Goal: Transaction & Acquisition: Purchase product/service

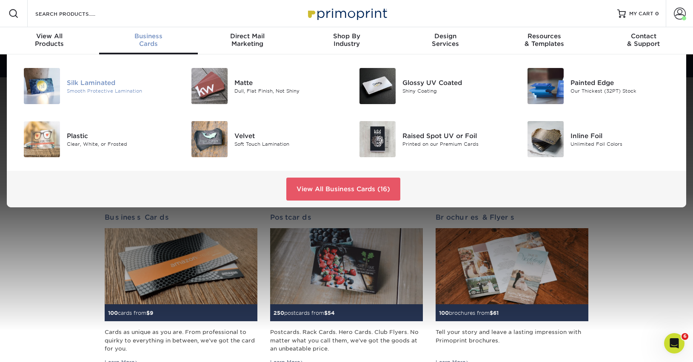
click at [51, 84] on img at bounding box center [42, 86] width 36 height 36
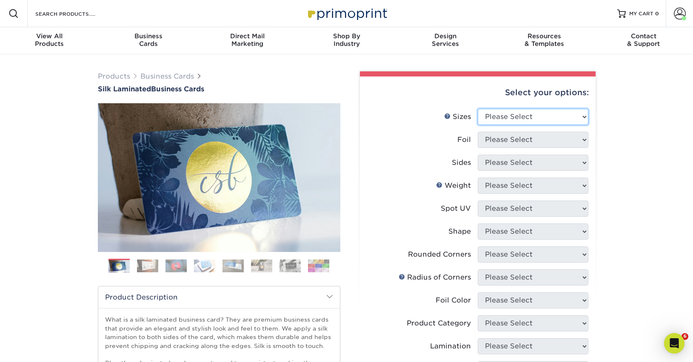
click at [549, 116] on select "Please Select 1.5" x 3.5" - Mini 1.75" x 3.5" - Mini 2" x 2" - Square 2" x 3" -…" at bounding box center [533, 117] width 111 height 16
select select "2.00x3.50"
click at [478, 109] on select "Please Select 1.5" x 3.5" - Mini 1.75" x 3.5" - Mini 2" x 2" - Square 2" x 3" -…" at bounding box center [533, 117] width 111 height 16
click at [560, 139] on select "Please Select Yes No" at bounding box center [533, 140] width 111 height 16
select select "0"
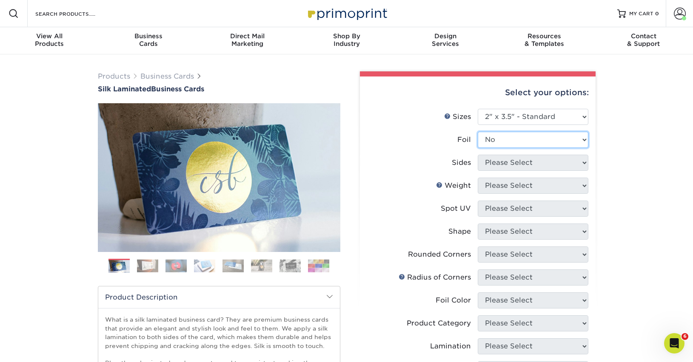
click at [478, 132] on select "Please Select Yes No" at bounding box center [533, 140] width 111 height 16
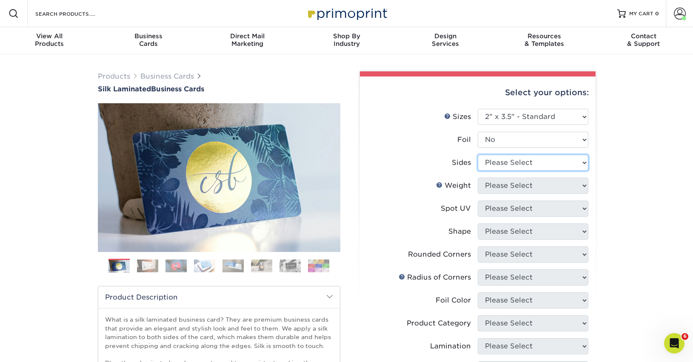
click at [565, 163] on select "Please Select Print Both Sides Print Front Only" at bounding box center [533, 163] width 111 height 16
select select "13abbda7-1d64-4f25-8bb2-c179b224825d"
click at [478, 155] on select "Please Select Print Both Sides Print Front Only" at bounding box center [533, 163] width 111 height 16
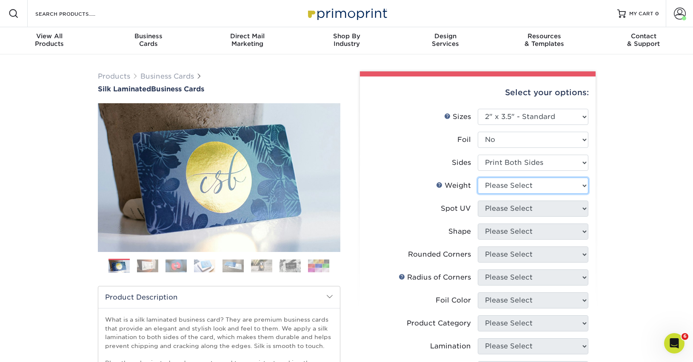
click at [576, 187] on select "Please Select 16PT" at bounding box center [533, 186] width 111 height 16
select select "16PT"
click at [478, 178] on select "Please Select 16PT" at bounding box center [533, 186] width 111 height 16
click at [572, 205] on select "Please Select No Spot UV Front and Back (Both Sides) Front Only Back Only" at bounding box center [533, 209] width 111 height 16
select select "1"
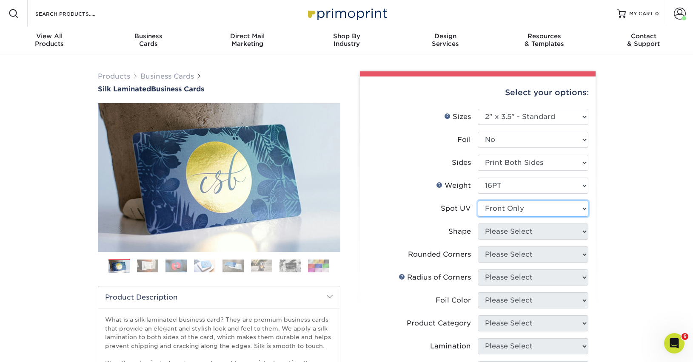
click at [478, 201] on select "Please Select No Spot UV Front and Back (Both Sides) Front Only Back Only" at bounding box center [533, 209] width 111 height 16
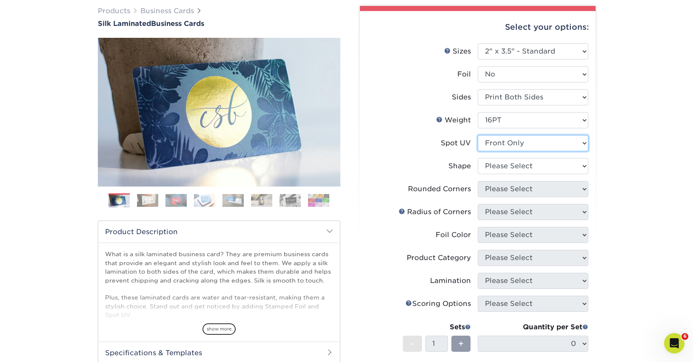
scroll to position [70, 0]
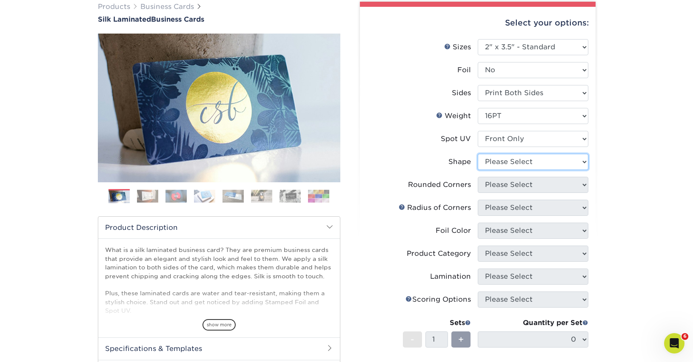
click at [552, 165] on select "Please Select Standard" at bounding box center [533, 162] width 111 height 16
select select "standard"
click at [478, 154] on select "Please Select Standard" at bounding box center [533, 162] width 111 height 16
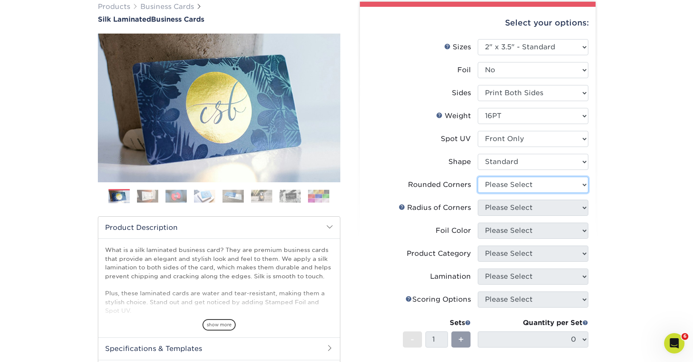
click at [541, 185] on select "Please Select Yes - Round 2 Corners Yes - Round 4 Corners No" at bounding box center [533, 185] width 111 height 16
select select "0"
click at [478, 177] on select "Please Select Yes - Round 2 Corners Yes - Round 4 Corners No" at bounding box center [533, 185] width 111 height 16
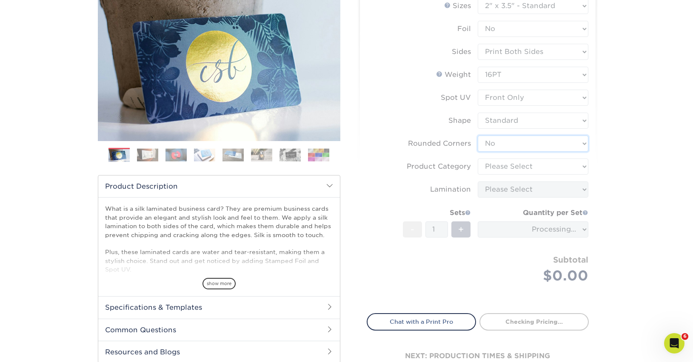
scroll to position [131, 0]
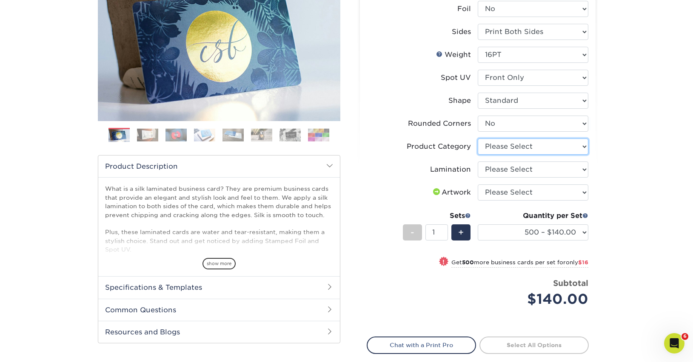
click at [570, 146] on select "Please Select Business Cards" at bounding box center [533, 147] width 111 height 16
select select "3b5148f1-0588-4f88-a218-97bcfdce65c1"
click at [478, 139] on select "Please Select Business Cards" at bounding box center [533, 147] width 111 height 16
click at [561, 167] on select "Please Select Silk" at bounding box center [533, 170] width 111 height 16
select select "ccacb42f-45f7-42d3-bbd3-7c8421cf37f0"
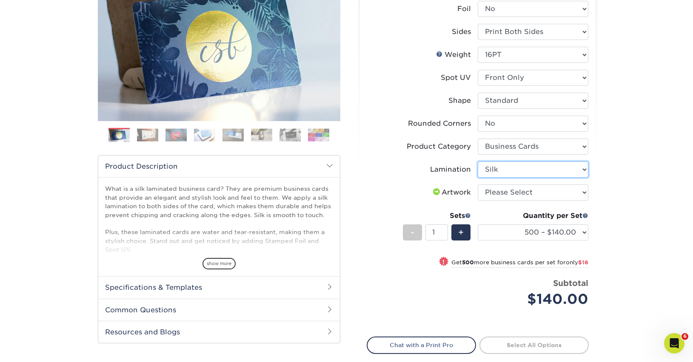
click at [478, 162] on select "Please Select Silk" at bounding box center [533, 170] width 111 height 16
click at [555, 194] on select "Please Select I will upload files I need a design - $100" at bounding box center [533, 193] width 111 height 16
select select "upload"
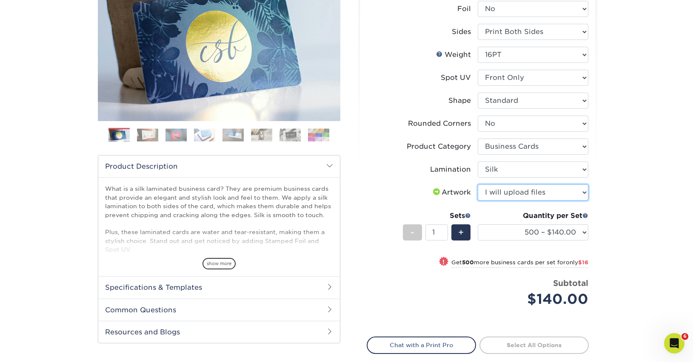
click at [478, 185] on select "Please Select I will upload files I need a design - $100" at bounding box center [533, 193] width 111 height 16
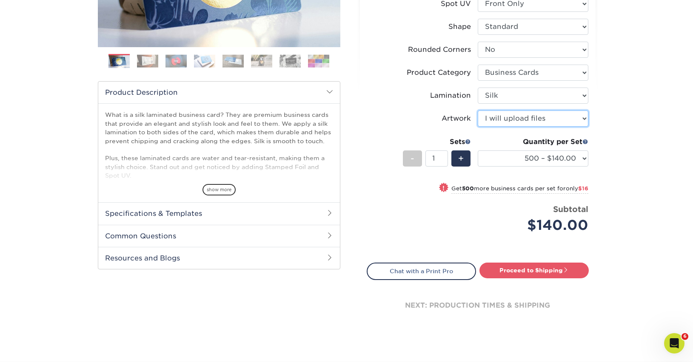
scroll to position [216, 0]
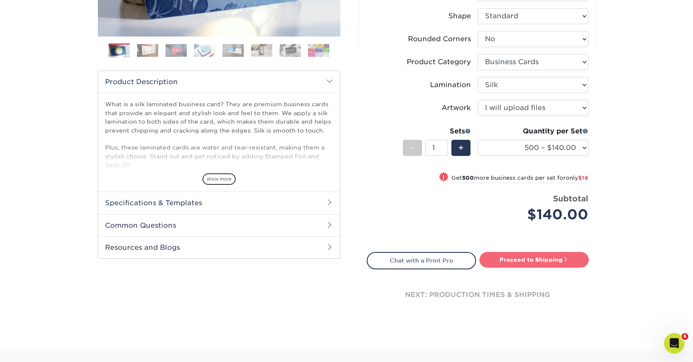
click at [520, 256] on link "Proceed to Shipping" at bounding box center [533, 259] width 109 height 15
type input "Set 1"
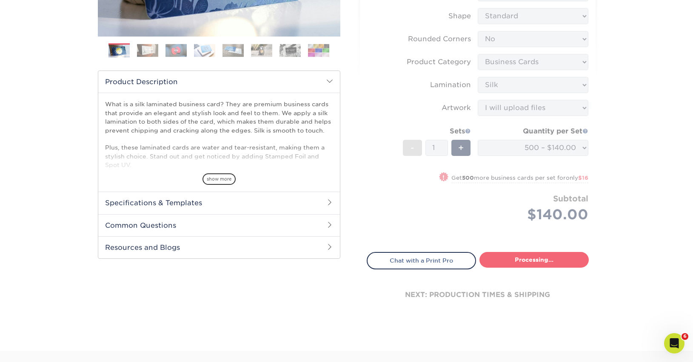
select select "85ce60e7-a328-46a2-a5ad-0d758dae0b71"
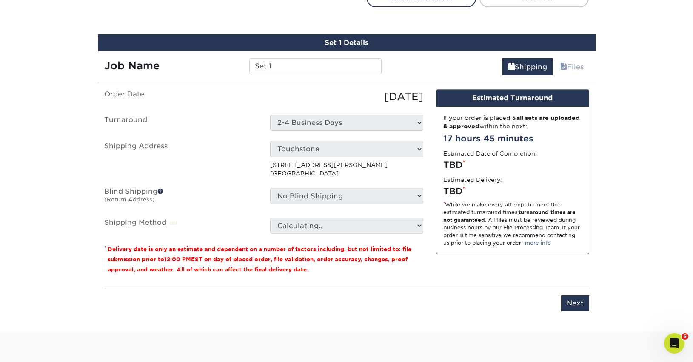
scroll to position [491, 0]
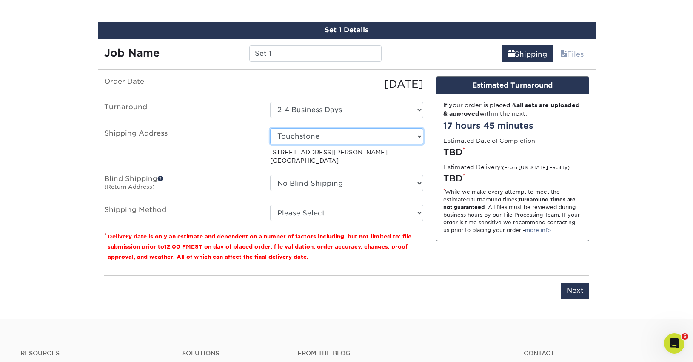
click at [392, 135] on select "Select One 822 Anthony St Cliffs of Id Diablo Rock Gym Diablo Rock Gym Dogpatch…" at bounding box center [346, 136] width 153 height 16
click at [270, 128] on select "Select One 822 Anthony St Cliffs of Id Diablo Rock Gym Diablo Rock Gym Dogpatch…" at bounding box center [346, 136] width 153 height 16
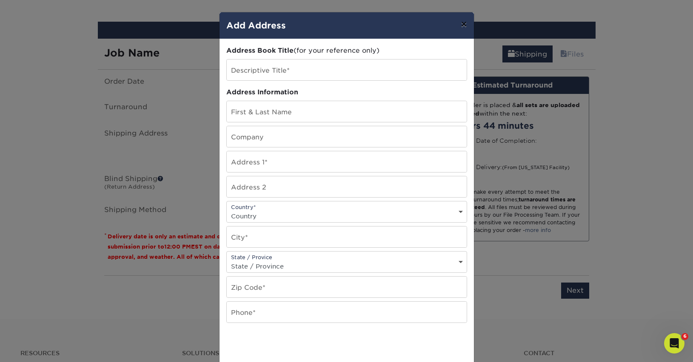
click at [463, 24] on button "×" at bounding box center [464, 24] width 20 height 24
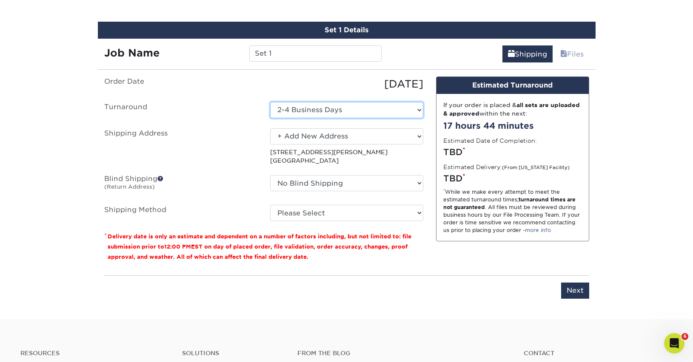
click at [402, 111] on select "Select One 2-4 Business Days" at bounding box center [346, 110] width 153 height 16
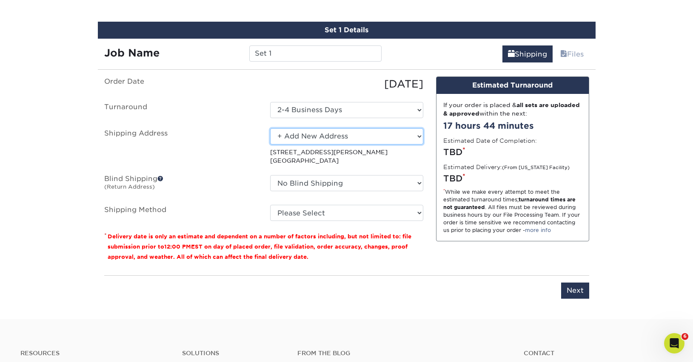
click at [342, 135] on select "Select One 822 Anthony St Cliffs of Id Diablo Rock Gym Diablo Rock Gym Dogpatch…" at bounding box center [346, 136] width 153 height 16
select select "236052"
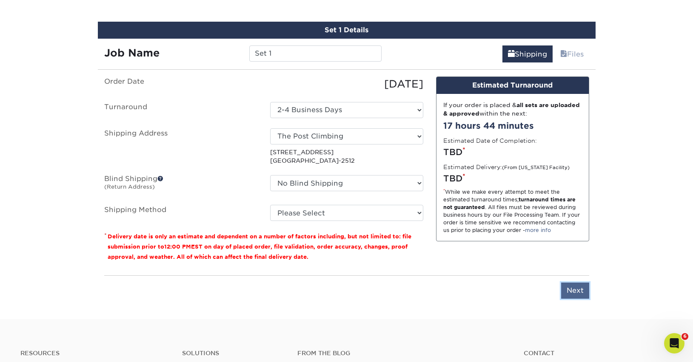
click at [576, 292] on input "Next" at bounding box center [575, 291] width 28 height 16
type input "Next"
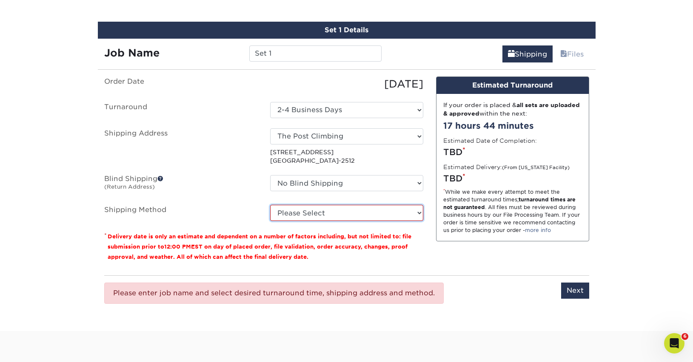
click at [376, 216] on select "Please Select Ground Shipping (+$8.96) 3 Day Shipping Service (+$15.34) 2 Day A…" at bounding box center [346, 213] width 153 height 16
select select "03"
click at [270, 205] on select "Please Select Ground Shipping (+$8.96) 3 Day Shipping Service (+$15.34) 2 Day A…" at bounding box center [346, 213] width 153 height 16
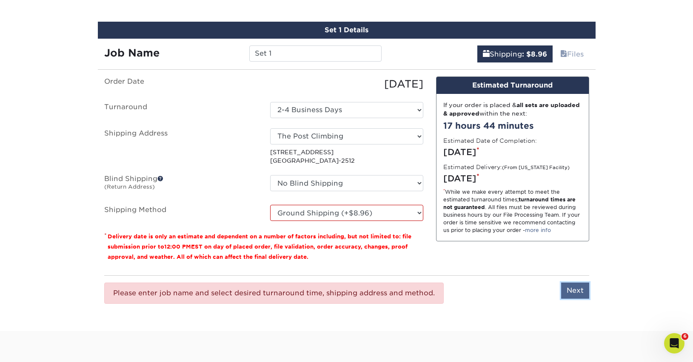
click at [573, 287] on input "Next" at bounding box center [575, 291] width 28 height 16
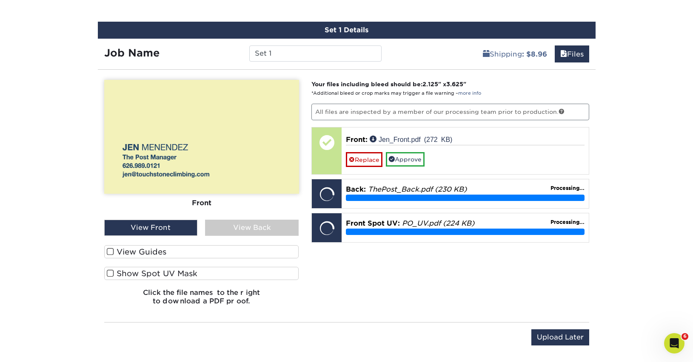
click at [108, 273] on span at bounding box center [110, 274] width 7 height 8
click at [0, 0] on input "Show Spot UV Mask" at bounding box center [0, 0] width 0 height 0
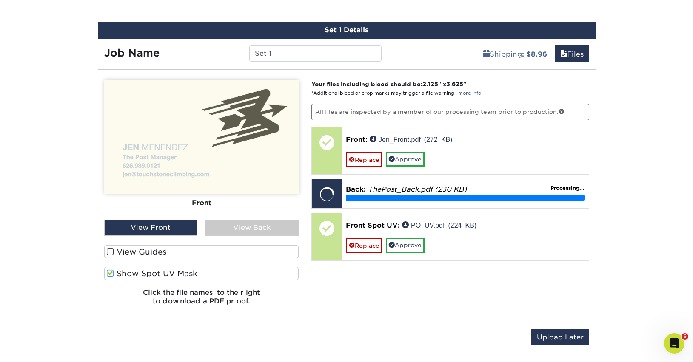
click at [112, 273] on span at bounding box center [110, 274] width 7 height 8
click at [0, 0] on input "Show Spot UV Mask" at bounding box center [0, 0] width 0 height 0
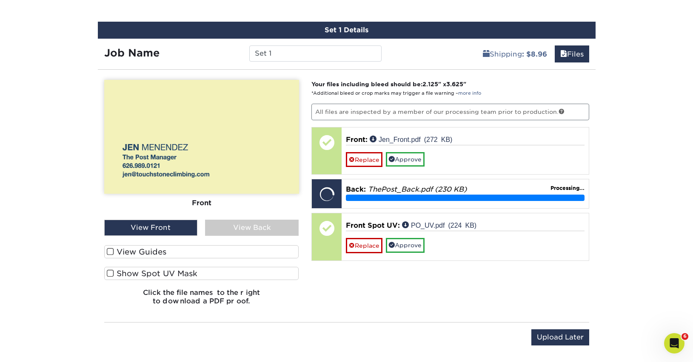
click at [112, 273] on span at bounding box center [110, 274] width 7 height 8
click at [0, 0] on input "Show Spot UV Mask" at bounding box center [0, 0] width 0 height 0
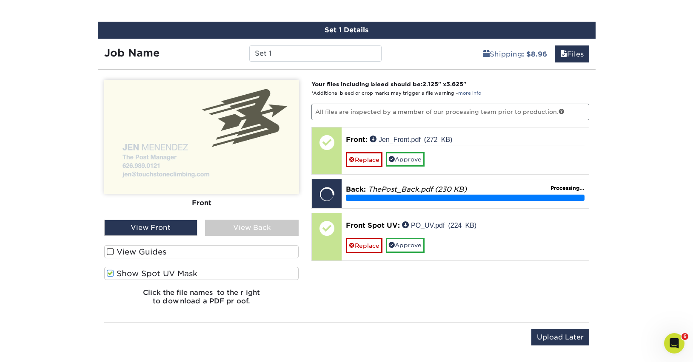
click at [288, 224] on div "View Back" at bounding box center [252, 228] width 94 height 16
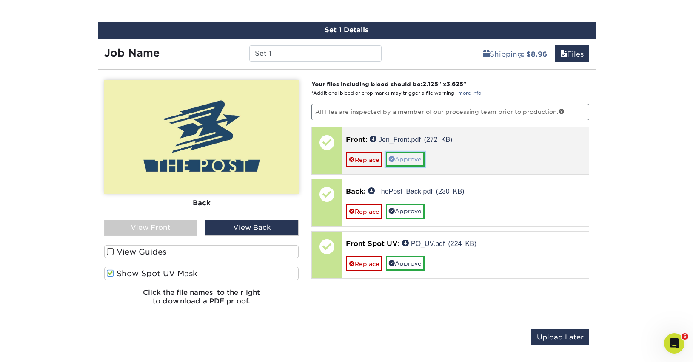
click at [410, 159] on link "Approve" at bounding box center [405, 159] width 39 height 14
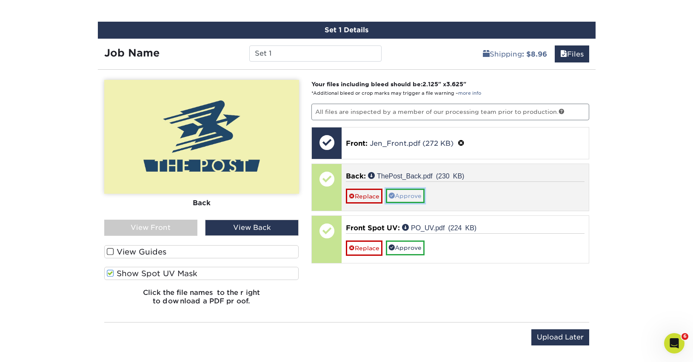
click at [407, 189] on link "Approve" at bounding box center [405, 196] width 39 height 14
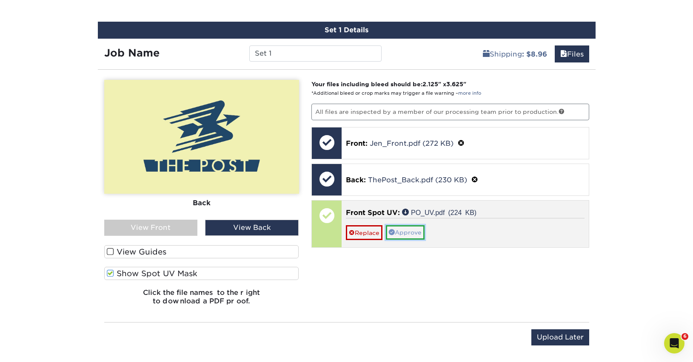
click at [404, 229] on link "Approve" at bounding box center [405, 232] width 39 height 14
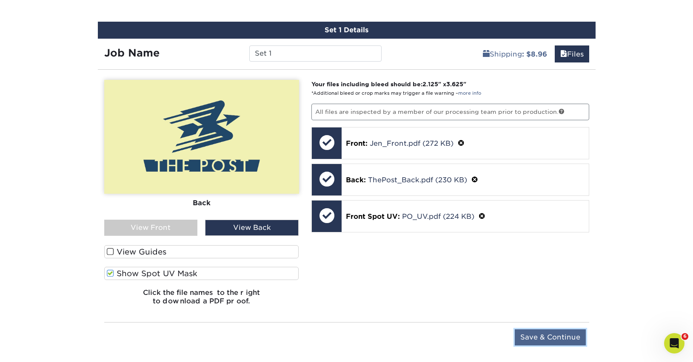
click at [557, 333] on input "Save & Continue" at bounding box center [550, 338] width 71 height 16
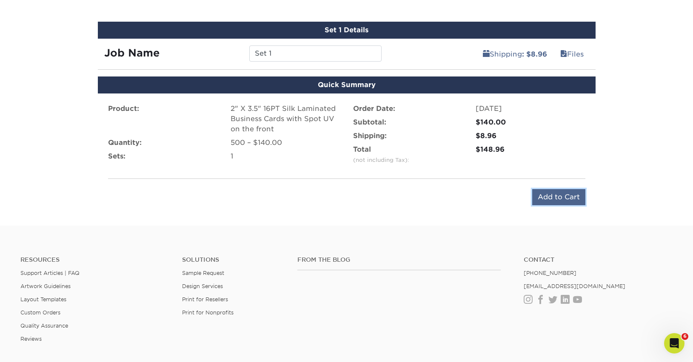
click at [572, 197] on input "Add to Cart" at bounding box center [558, 197] width 53 height 16
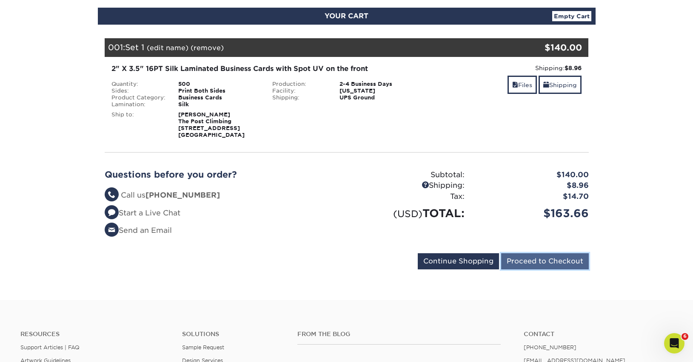
click at [527, 263] on input "Proceed to Checkout" at bounding box center [545, 261] width 88 height 16
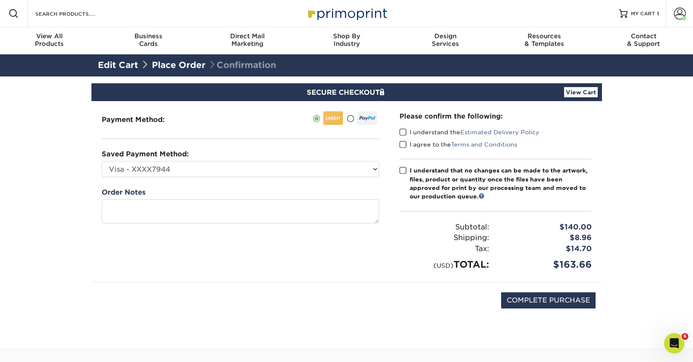
click at [402, 133] on span at bounding box center [402, 132] width 7 height 8
click at [0, 0] on input "I understand the Estimated Delivery Policy" at bounding box center [0, 0] width 0 height 0
click at [402, 143] on span at bounding box center [402, 145] width 7 height 8
click at [0, 0] on input "I agree to the Terms and Conditions" at bounding box center [0, 0] width 0 height 0
click at [402, 172] on span at bounding box center [402, 171] width 7 height 8
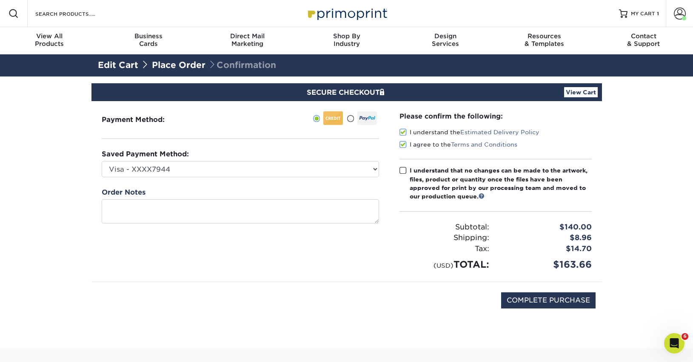
click at [0, 0] on input "I understand that no changes can be made to the artwork, files, product or quan…" at bounding box center [0, 0] width 0 height 0
click at [568, 304] on input "COMPLETE PURCHASE" at bounding box center [548, 301] width 94 height 16
click at [548, 298] on input "COMPLETE PURCHASE" at bounding box center [548, 301] width 94 height 16
type input "COMPLETE PURCHASE"
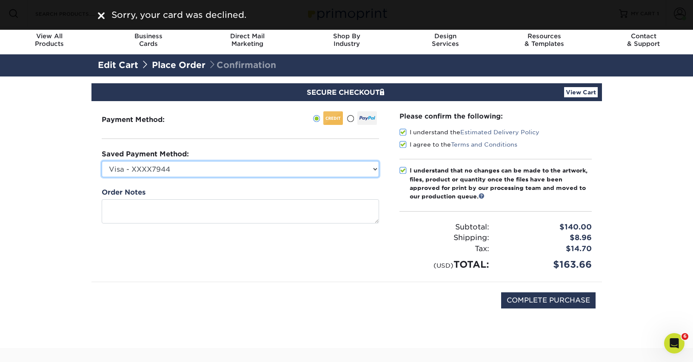
click at [264, 166] on select "Visa - XXXX7944 Visa - XXXX7691 New Credit Card" at bounding box center [240, 169] width 277 height 16
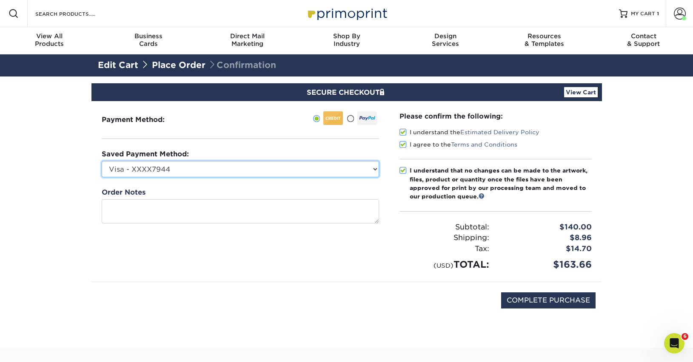
select select "70068"
click at [102, 161] on select "Visa - XXXX7944 Visa - XXXX7691 New Credit Card" at bounding box center [240, 169] width 277 height 16
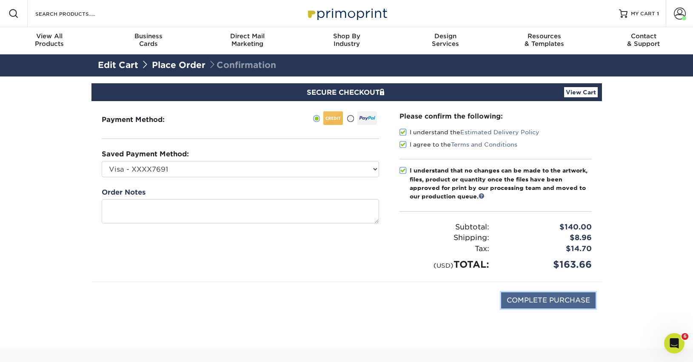
click at [521, 301] on input "COMPLETE PURCHASE" at bounding box center [548, 301] width 94 height 16
type input "PROCESSING, PLEASE WAIT..."
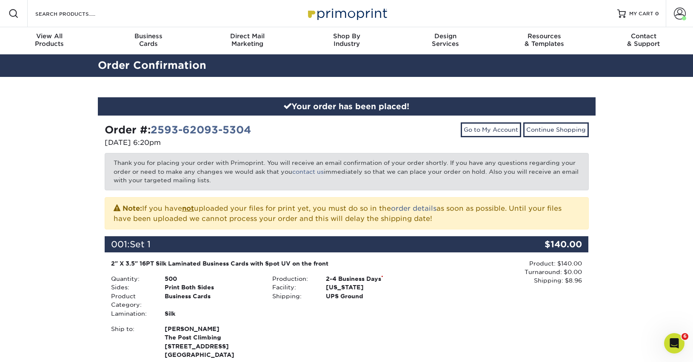
click at [608, 254] on div "Your order has been placed! Order #: 2593-62093-5304 [DATE] 6:20pm Go to My Acc…" at bounding box center [346, 297] width 693 height 441
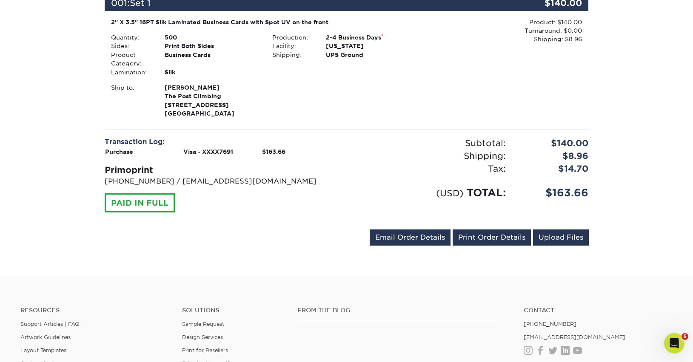
scroll to position [121, 0]
